Goal: Task Accomplishment & Management: Complete application form

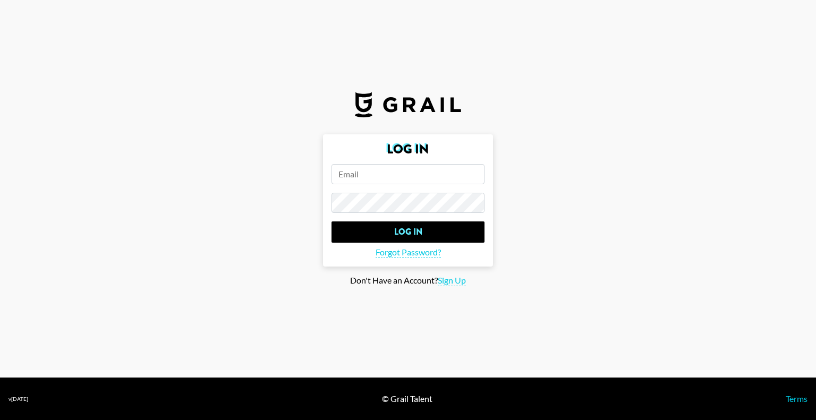
click at [403, 180] on input "email" at bounding box center [408, 174] width 153 height 20
click at [448, 284] on span "Sign Up" at bounding box center [452, 280] width 28 height 11
type input "Sign Up"
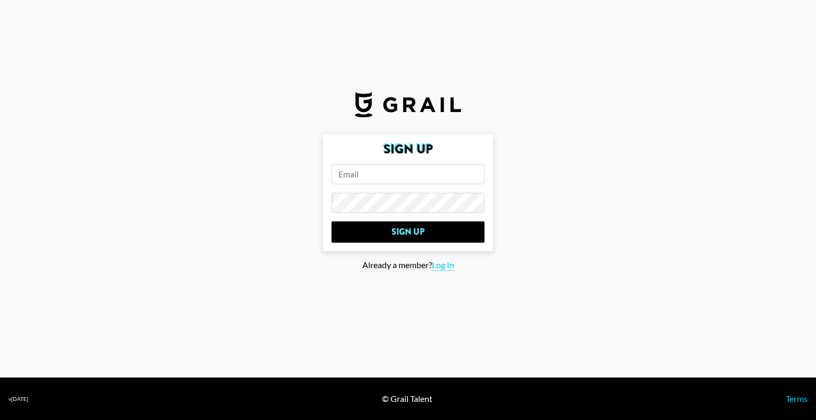
click at [390, 176] on input "email" at bounding box center [408, 174] width 153 height 20
click at [373, 174] on input "email" at bounding box center [408, 174] width 153 height 20
type input "[EMAIL_ADDRESS][DOMAIN_NAME]"
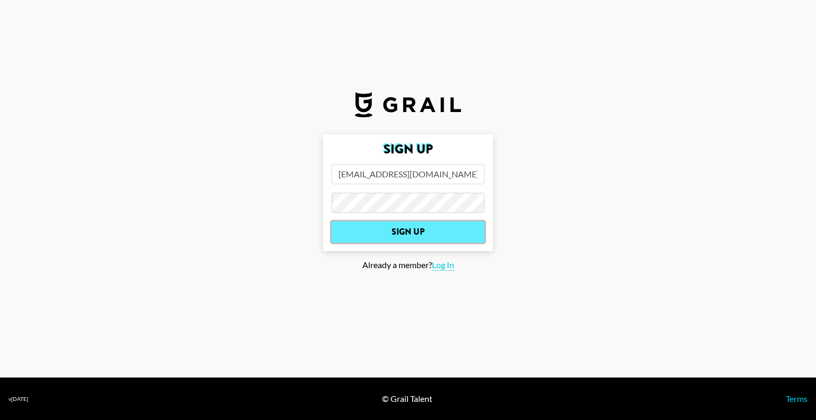
click at [425, 232] on input "Sign Up" at bounding box center [408, 232] width 153 height 21
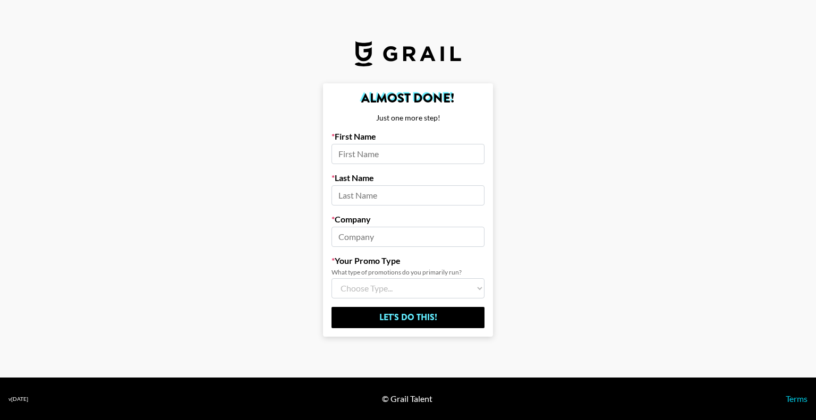
click at [391, 155] on input at bounding box center [408, 154] width 153 height 20
type input "[PERSON_NAME]"
type input "Zaandam Home"
click at [372, 196] on input "[PERSON_NAME]" at bounding box center [408, 196] width 153 height 20
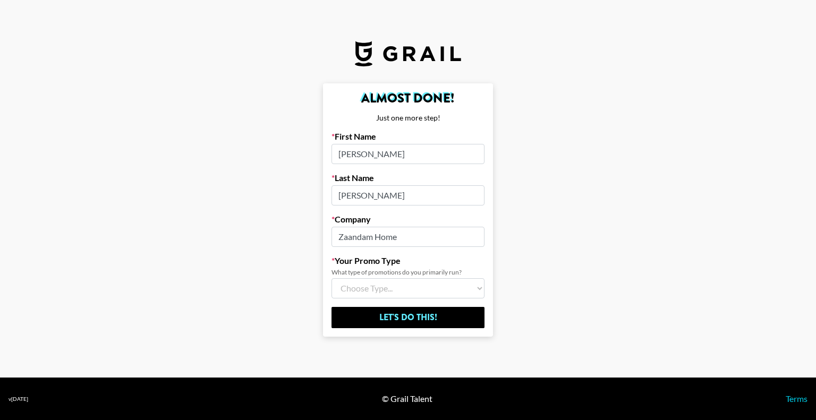
click at [394, 235] on input "Zaandam Home" at bounding box center [408, 237] width 153 height 20
drag, startPoint x: 415, startPoint y: 240, endPoint x: 327, endPoint y: 234, distance: 87.3
click at [327, 234] on form "Almost Done! Just one more step! First Name [PERSON_NAME] Last Name [PERSON_NAM…" at bounding box center [408, 210] width 170 height 254
type input "[DOMAIN_NAME]"
click at [355, 294] on select "Choose Type... Song Promos Brand Promos Both (I work at an Agency)" at bounding box center [408, 289] width 153 height 20
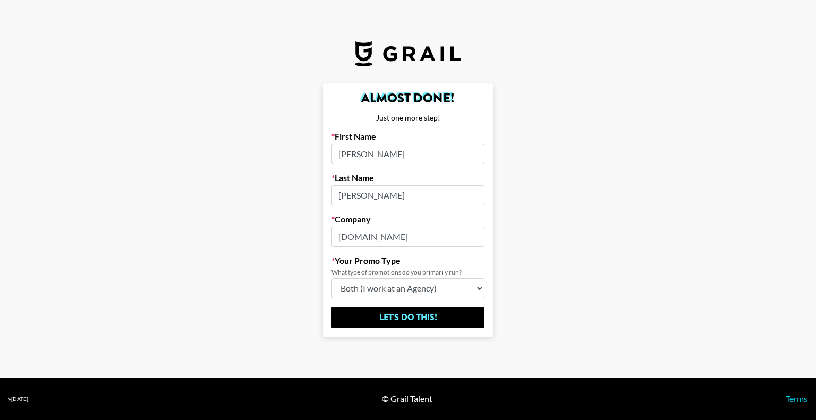
click at [332, 279] on select "Choose Type... Song Promos Brand Promos Both (I work at an Agency)" at bounding box center [408, 289] width 153 height 20
click at [404, 291] on select "Choose Type... Song Promos Brand Promos Both (I work at an Agency)" at bounding box center [408, 289] width 153 height 20
click at [332, 279] on select "Choose Type... Song Promos Brand Promos Both (I work at an Agency)" at bounding box center [408, 289] width 153 height 20
click at [394, 287] on select "Choose Type... Song Promos Brand Promos Both (I work at an Agency)" at bounding box center [408, 289] width 153 height 20
click at [332, 279] on select "Choose Type... Song Promos Brand Promos Both (I work at an Agency)" at bounding box center [408, 289] width 153 height 20
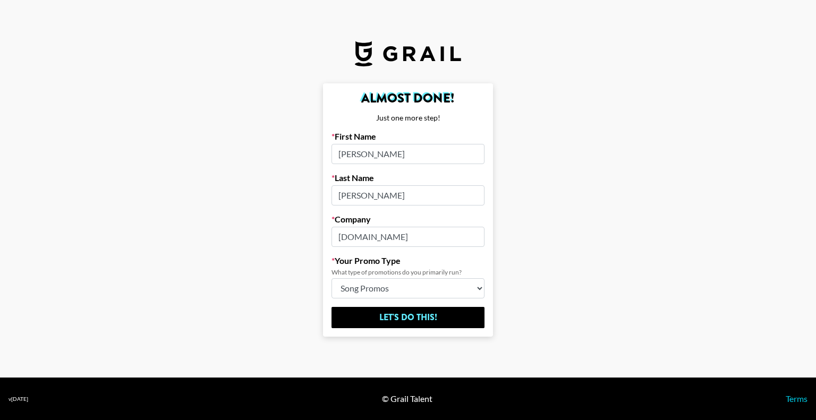
click at [404, 297] on select "Choose Type... Song Promos Brand Promos Both (I work at an Agency)" at bounding box center [408, 289] width 153 height 20
select select "Brand"
click at [332, 279] on select "Choose Type... Song Promos Brand Promos Both (I work at an Agency)" at bounding box center [408, 289] width 153 height 20
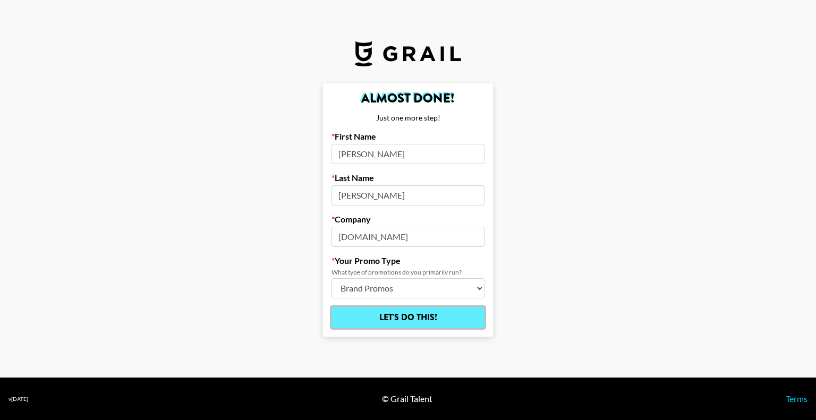
click at [402, 319] on input "Let's Do This!" at bounding box center [408, 317] width 153 height 21
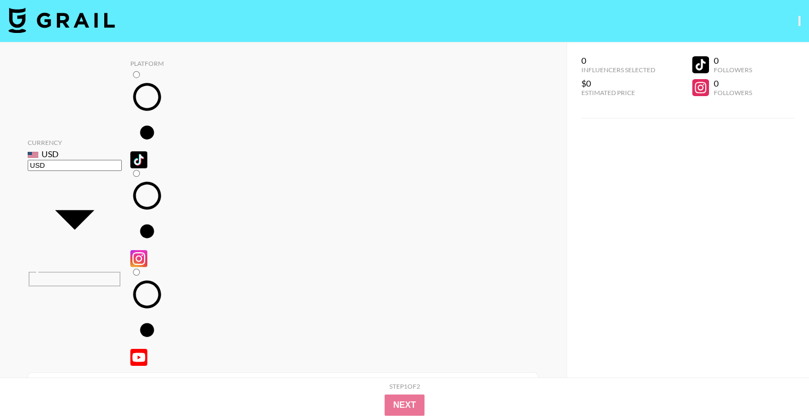
click at [781, 148] on div "0 Influencers Selected $0 Estimated Price 0 Followers 0 Followers" at bounding box center [687, 232] width 242 height 378
radio input "true"
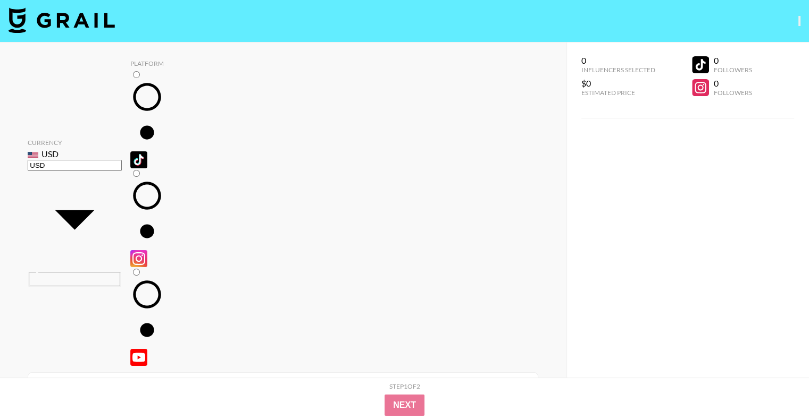
radio input "true"
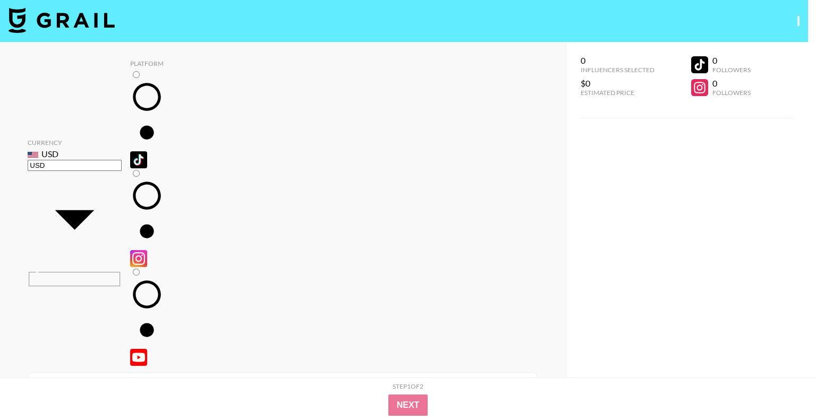
type input "500"
drag, startPoint x: 133, startPoint y: 180, endPoint x: 53, endPoint y: 188, distance: 80.1
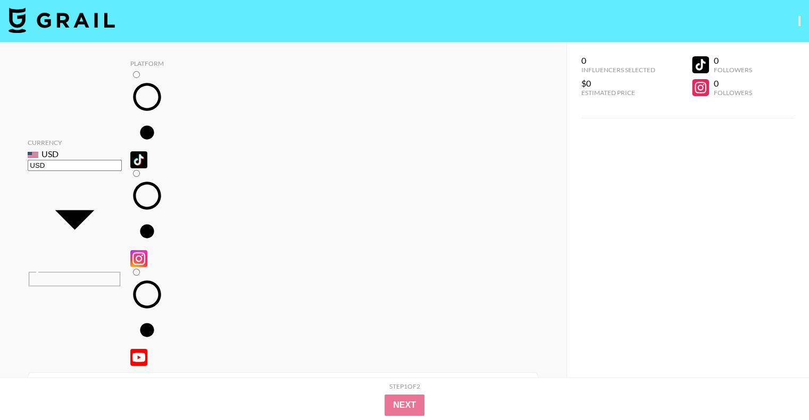
click at [133, 78] on input "radio" at bounding box center [136, 74] width 7 height 7
radio input "true"
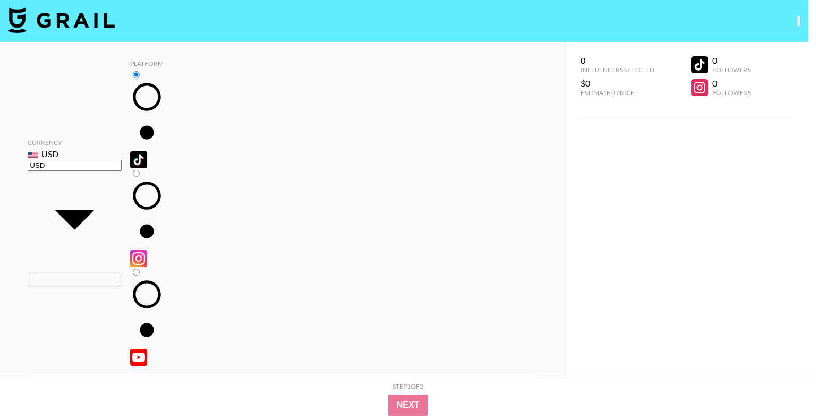
type input "GBP"
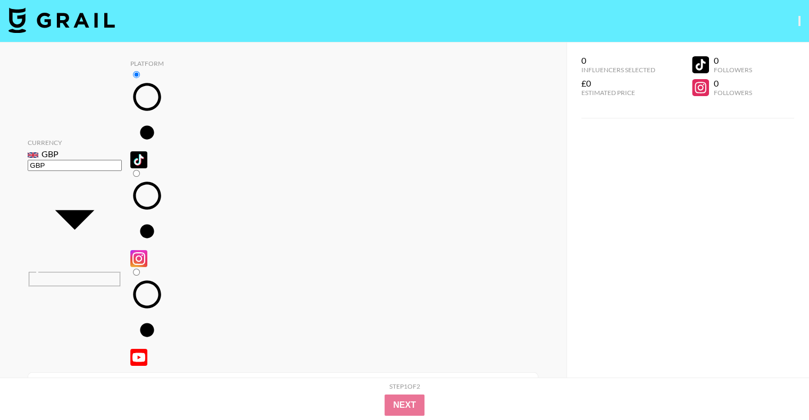
radio input "true"
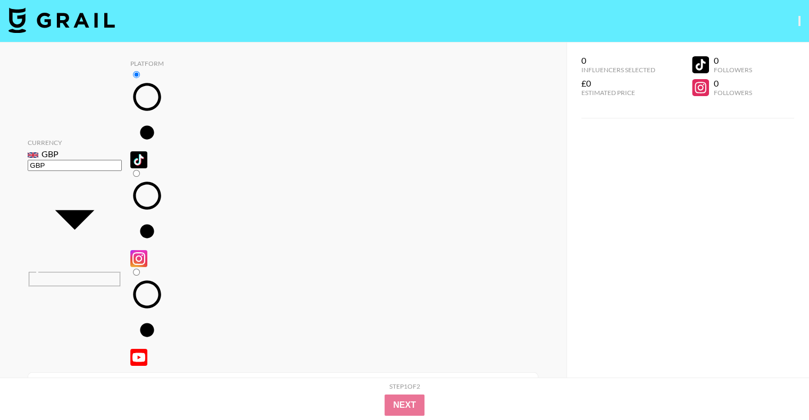
radio input "true"
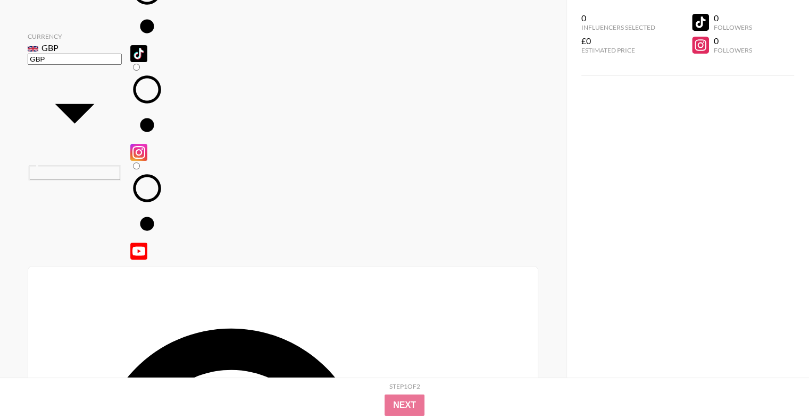
scroll to position [217, 0]
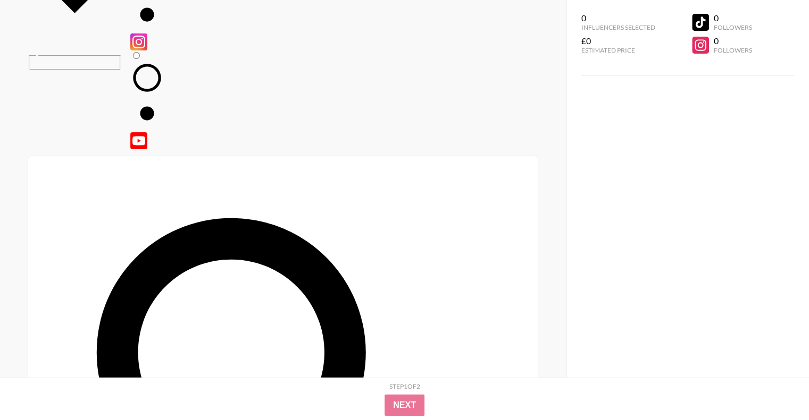
click at [617, 231] on div "0 Influencers Selected £0 Estimated Price 0 Followers 0 Followers" at bounding box center [687, 189] width 242 height 378
click at [580, 324] on div "0 Influencers Selected £0 Estimated Price 0 Followers 0 Followers" at bounding box center [687, 189] width 242 height 378
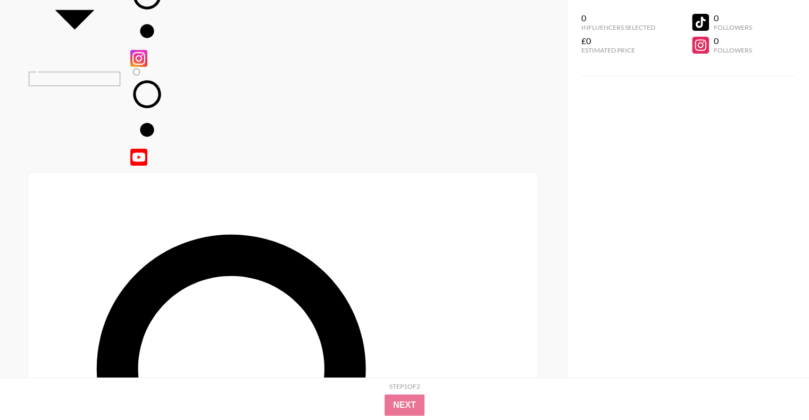
scroll to position [213, 0]
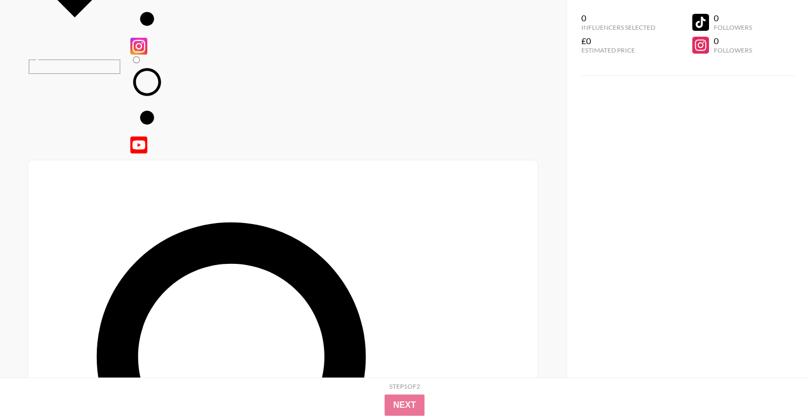
click at [726, 180] on div "0 Influencers Selected £0 Estimated Price 0 Followers 0 Followers" at bounding box center [687, 189] width 242 height 378
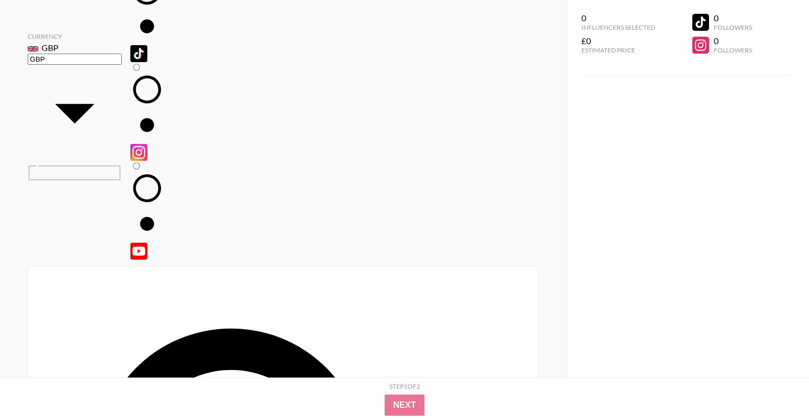
radio input "true"
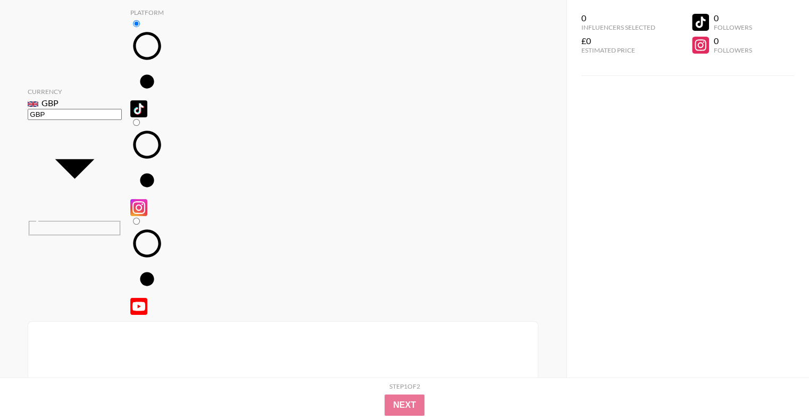
radio input "true"
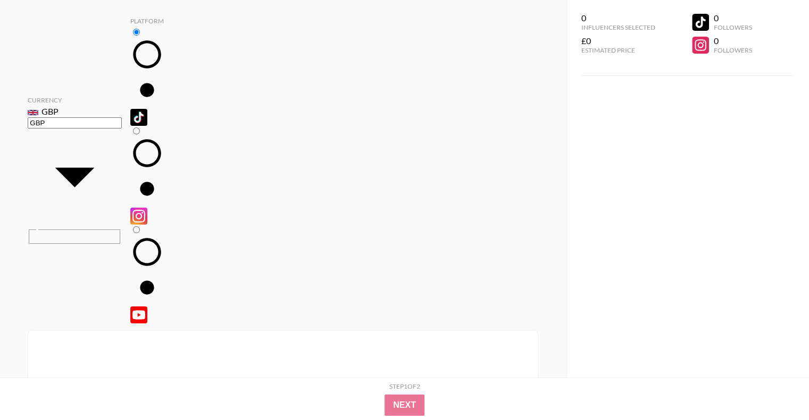
radio input "true"
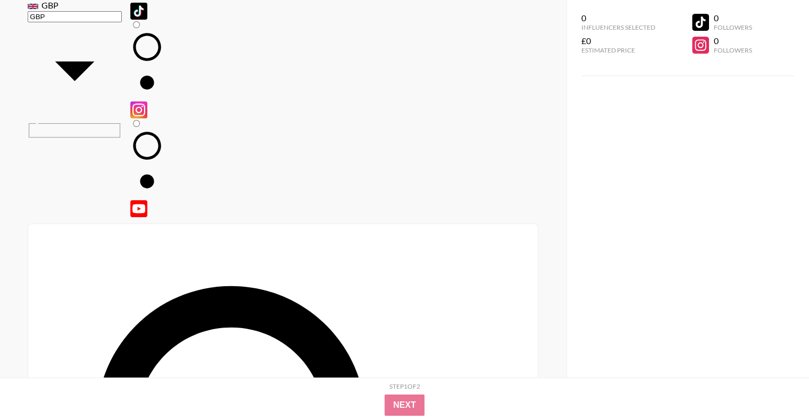
click at [737, 220] on div "0 Influencers Selected £0 Estimated Price 0 Followers 0 Followers" at bounding box center [687, 189] width 242 height 378
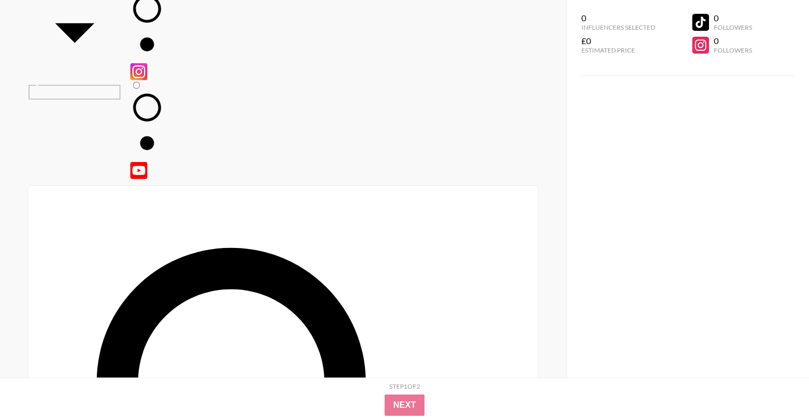
scroll to position [217, 0]
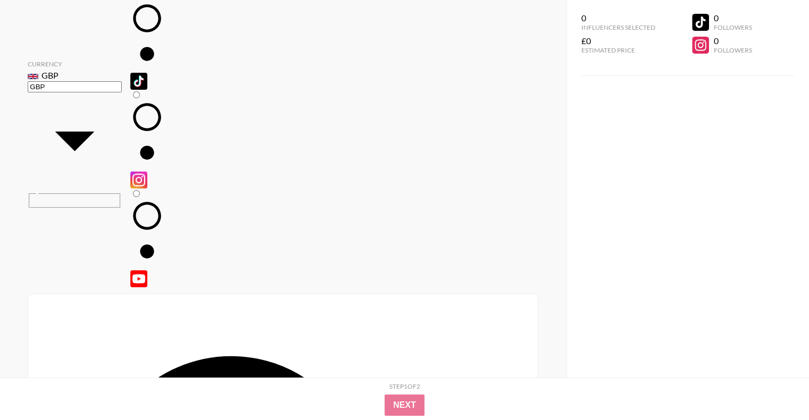
scroll to position [106, 0]
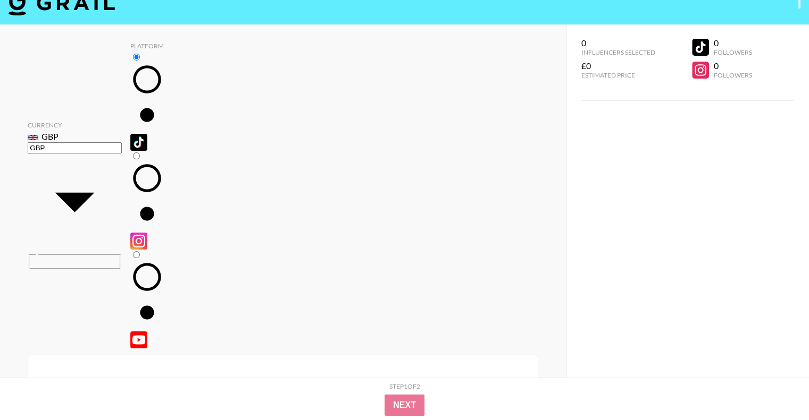
scroll to position [0, 0]
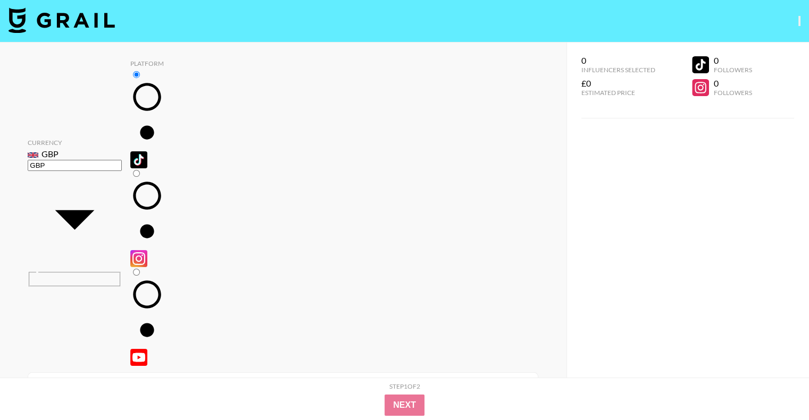
click at [383, 83] on div "Currency GBP GBP ​ Platform" at bounding box center [283, 214] width 510 height 309
